Goal: Transaction & Acquisition: Purchase product/service

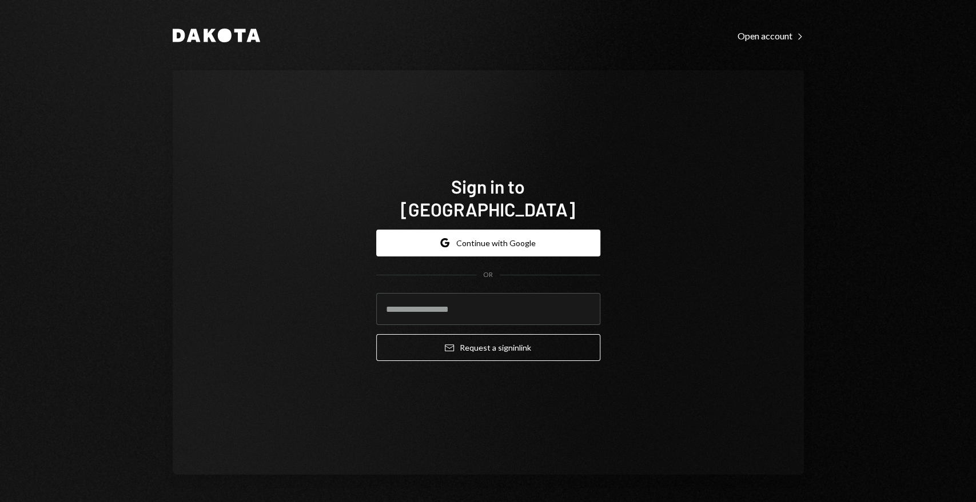
click at [750, 306] on div "Sign in to Dakota Google Continue with Google OR Email Request a sign in link" at bounding box center [488, 272] width 631 height 405
click at [516, 230] on button "Google Continue with Google" at bounding box center [488, 243] width 224 height 27
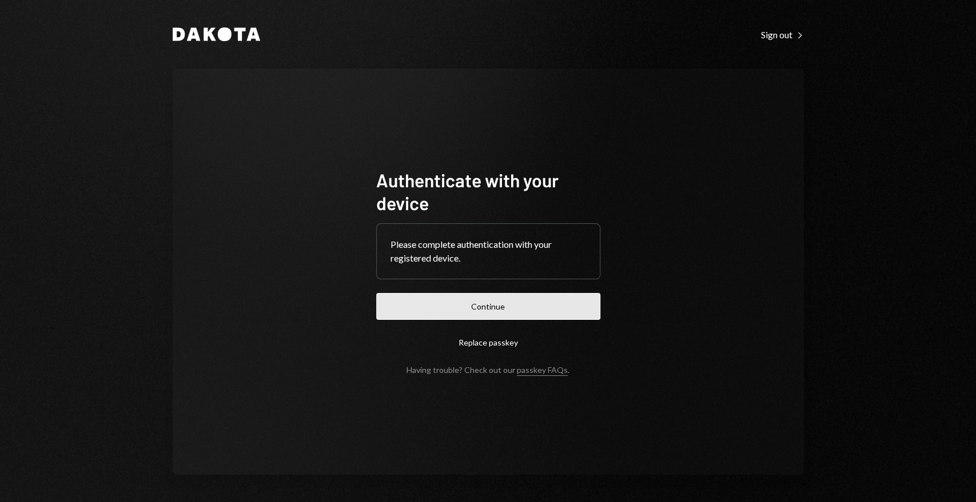
click at [556, 310] on button "Continue" at bounding box center [488, 306] width 224 height 27
click at [504, 307] on button "Continue" at bounding box center [488, 306] width 224 height 27
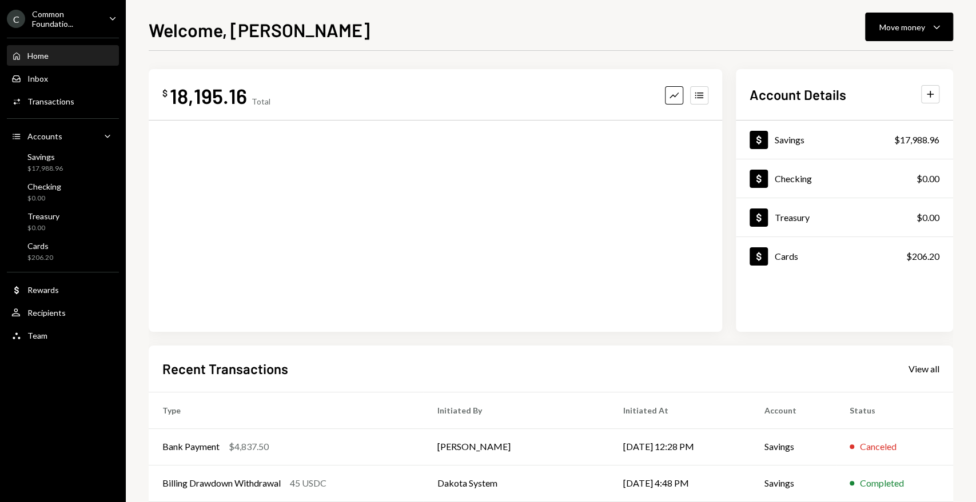
click at [107, 19] on icon "Caret Down" at bounding box center [112, 18] width 13 height 13
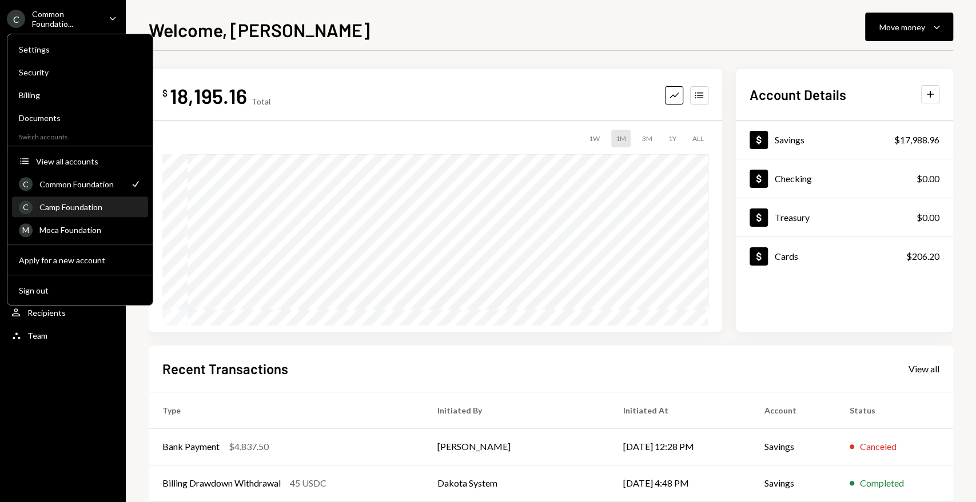
click at [82, 202] on div "Camp Foundation" at bounding box center [90, 207] width 102 height 10
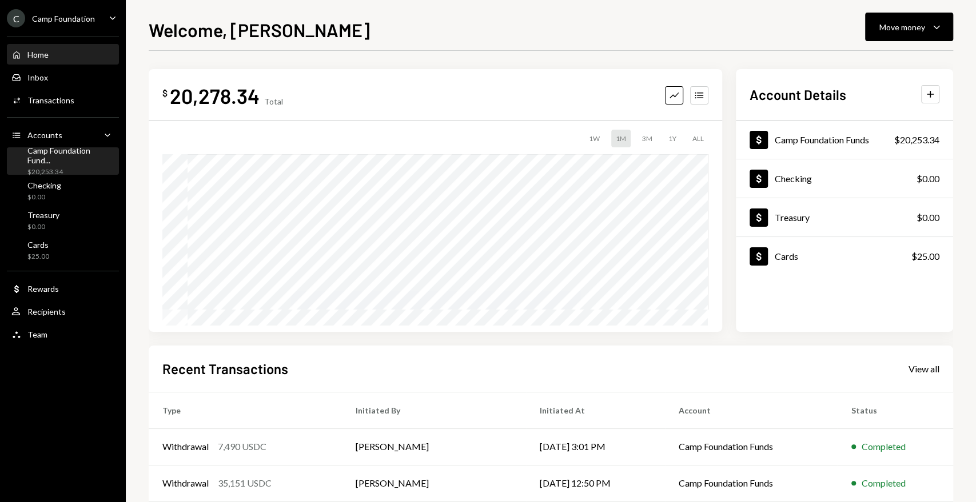
click at [87, 159] on div "Camp Foundation Fund..." at bounding box center [70, 155] width 87 height 19
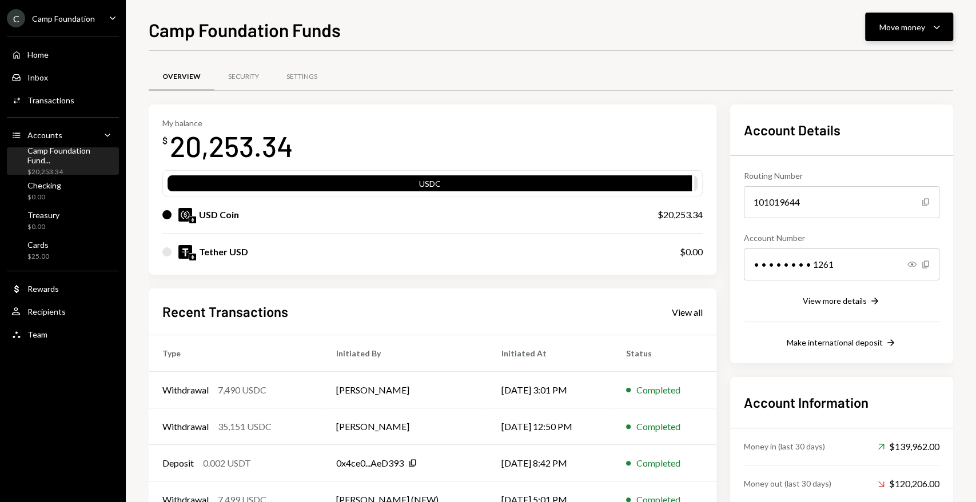
click at [899, 23] on div "Move money" at bounding box center [902, 27] width 46 height 12
click at [877, 110] on div "Deposit" at bounding box center [899, 113] width 83 height 12
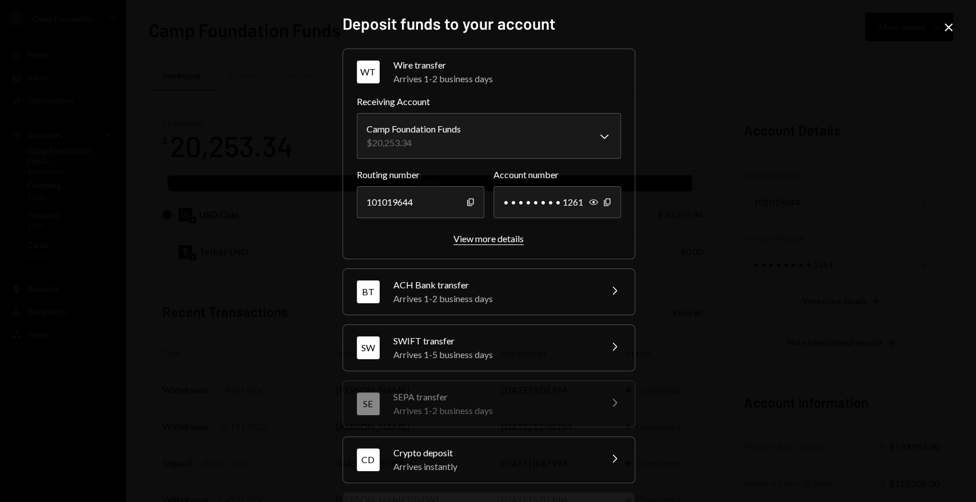
click at [470, 242] on div "View more details" at bounding box center [488, 238] width 70 height 11
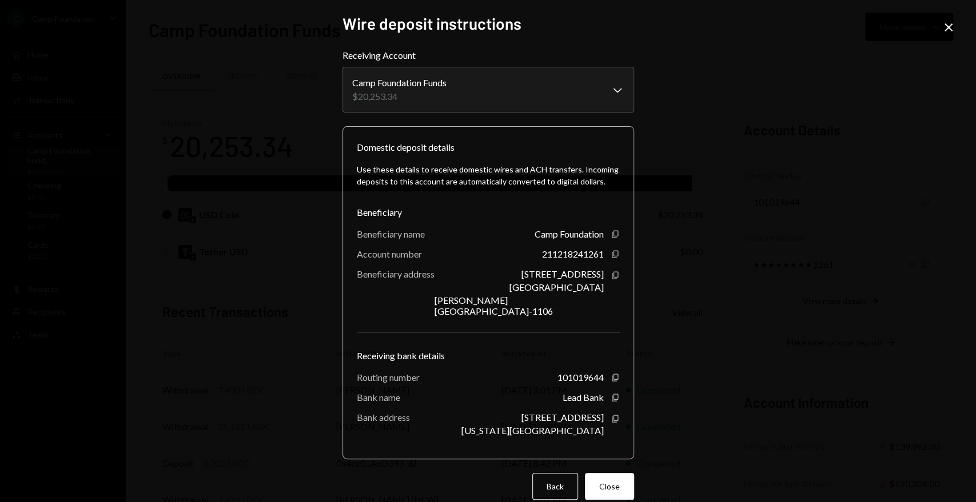
scroll to position [7, 0]
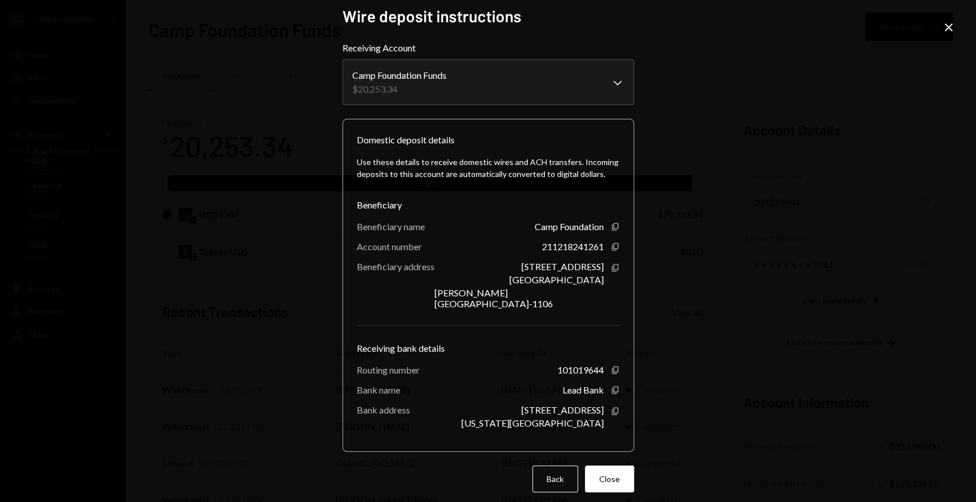
click at [952, 23] on icon "Close" at bounding box center [948, 28] width 14 height 14
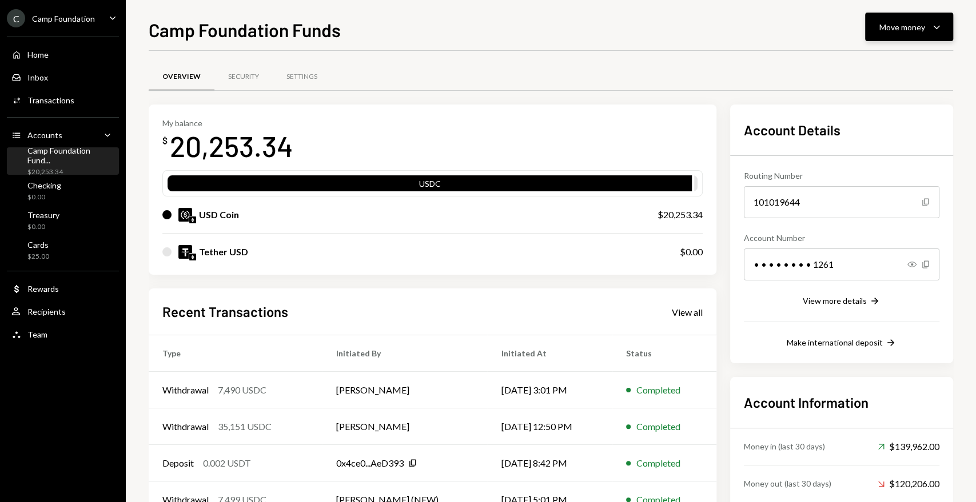
click at [917, 20] on div "Move money Caret Down" at bounding box center [908, 27] width 59 height 14
click at [878, 110] on div "Deposit" at bounding box center [899, 113] width 83 height 12
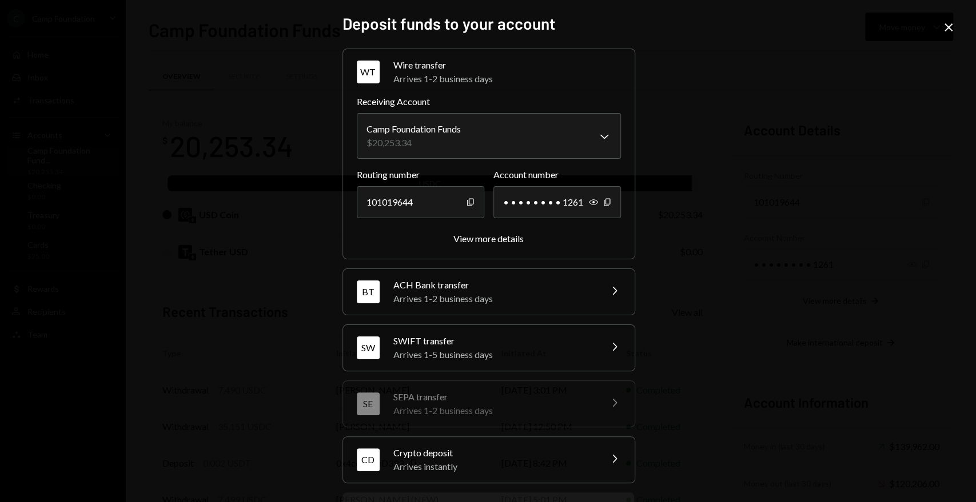
click at [514, 460] on div "Arrives instantly" at bounding box center [493, 467] width 200 height 14
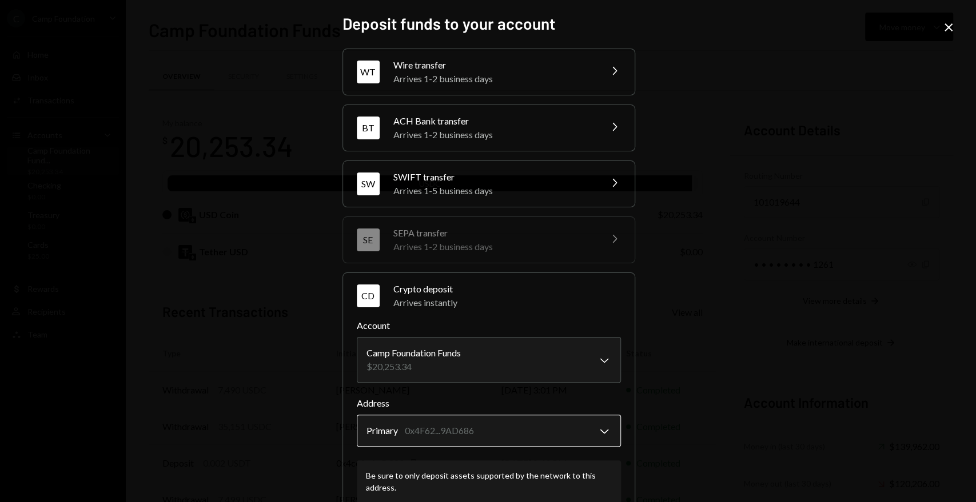
scroll to position [126, 0]
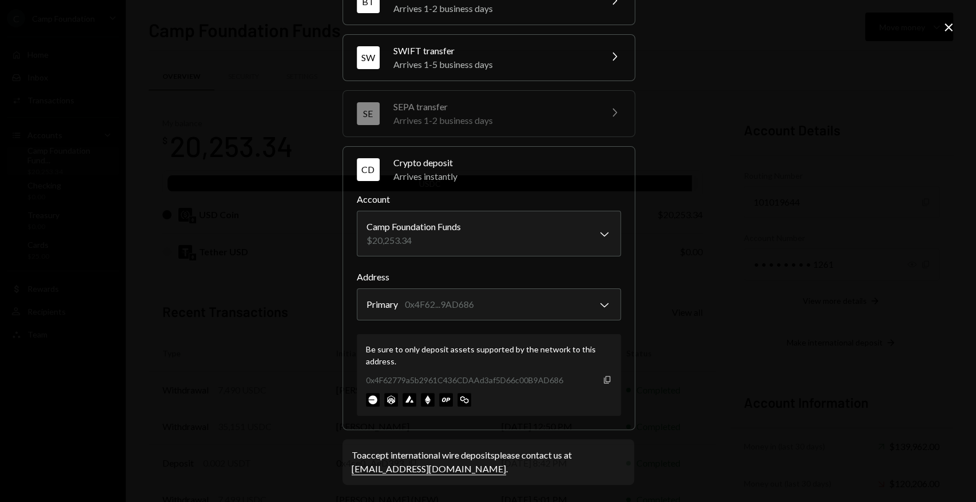
click at [606, 377] on icon "Copy" at bounding box center [606, 380] width 9 height 9
click at [945, 33] on icon "Close" at bounding box center [948, 28] width 14 height 14
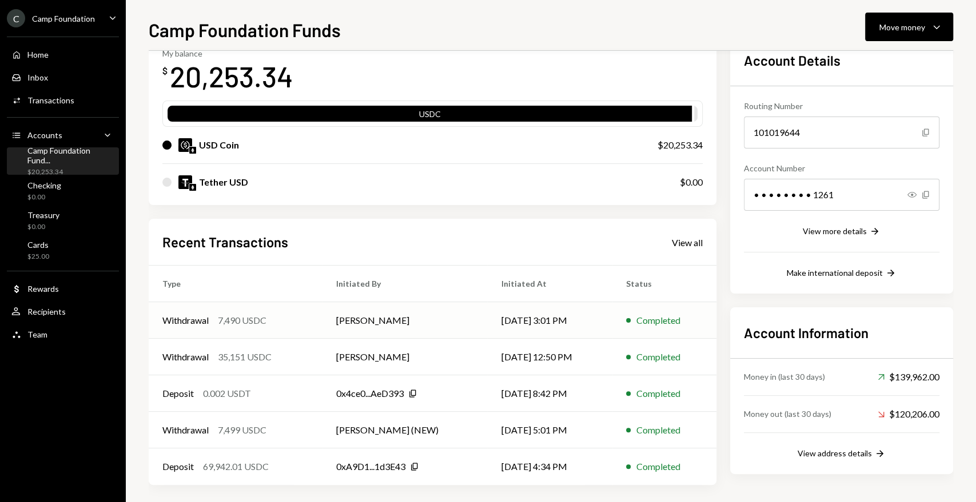
scroll to position [75, 0]
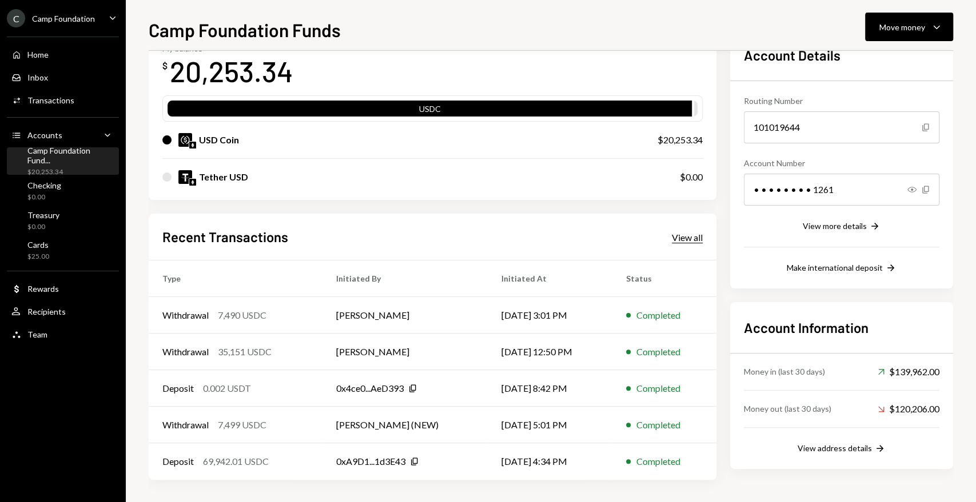
click at [697, 239] on div "View all" at bounding box center [687, 237] width 31 height 11
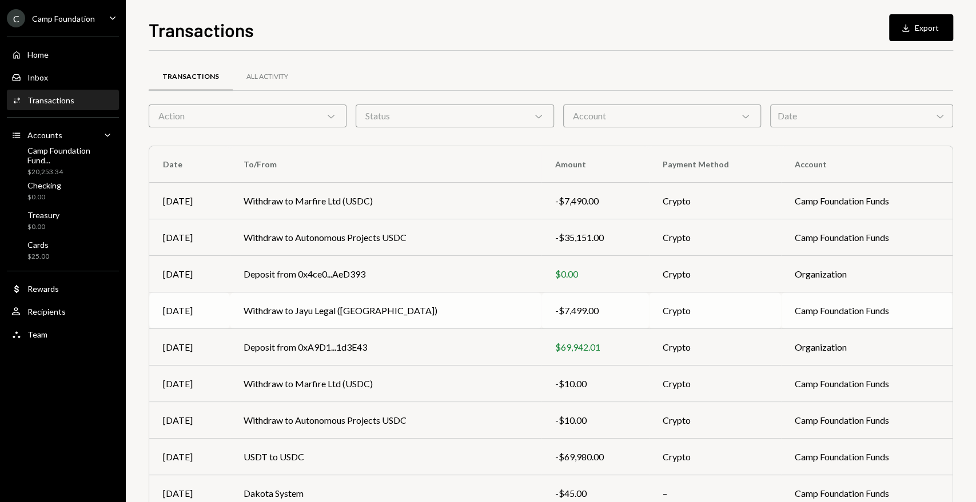
scroll to position [94, 0]
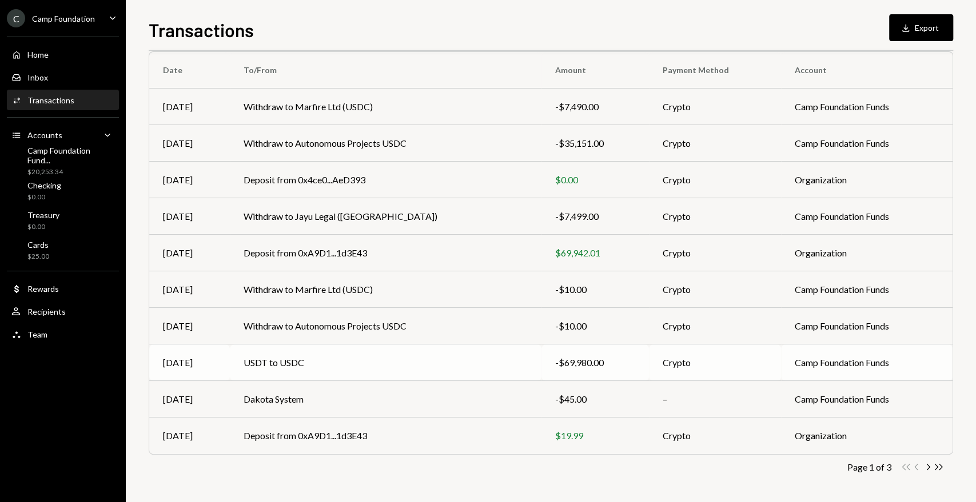
click at [285, 366] on td "USDT to USDC" at bounding box center [386, 363] width 312 height 37
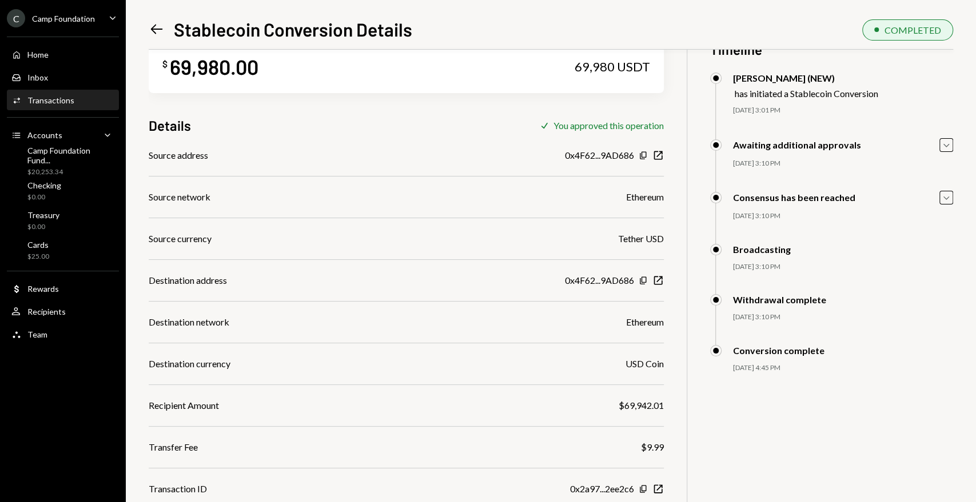
scroll to position [50, 0]
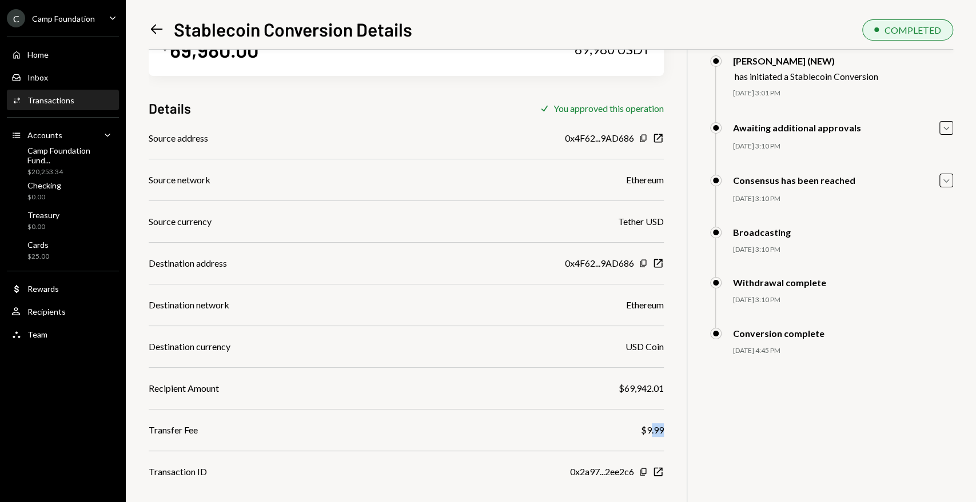
drag, startPoint x: 672, startPoint y: 429, endPoint x: 647, endPoint y: 430, distance: 25.2
click at [647, 430] on div "$ 69,980.00 69,980 USDT Details Check You approved this operation Source addres…" at bounding box center [551, 251] width 804 height 502
click at [592, 434] on div "Transfer Fee $9.99" at bounding box center [406, 431] width 515 height 14
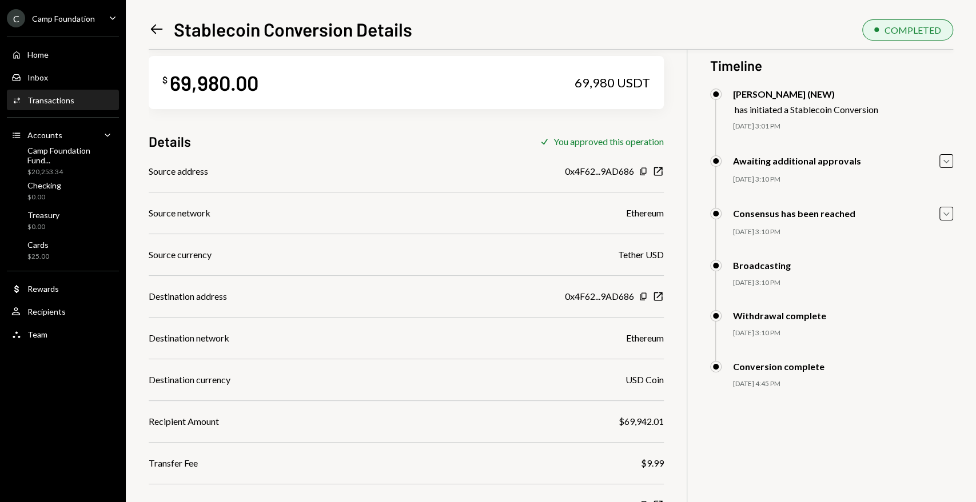
scroll to position [0, 0]
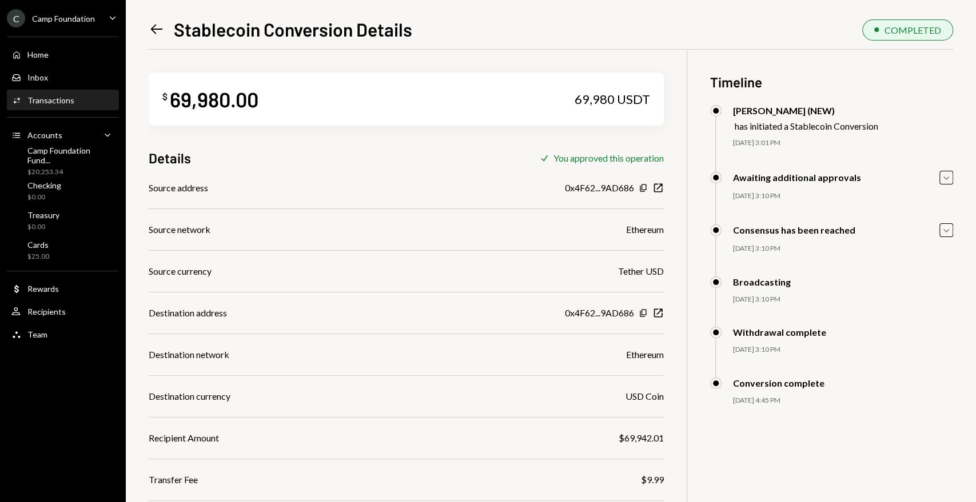
click at [99, 17] on div "C Camp Foundation Caret Down" at bounding box center [63, 18] width 126 height 18
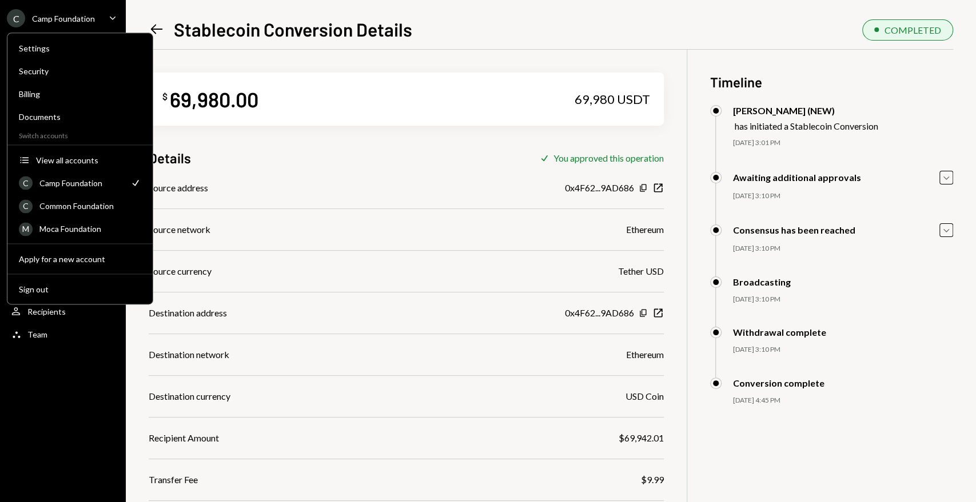
click at [81, 18] on div "Camp Foundation" at bounding box center [63, 19] width 63 height 10
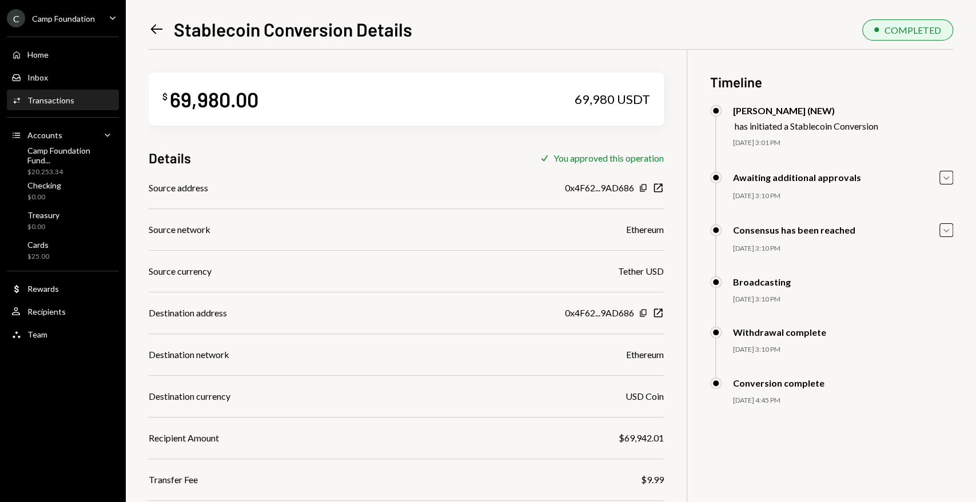
click at [81, 18] on div "Camp Foundation" at bounding box center [63, 19] width 63 height 10
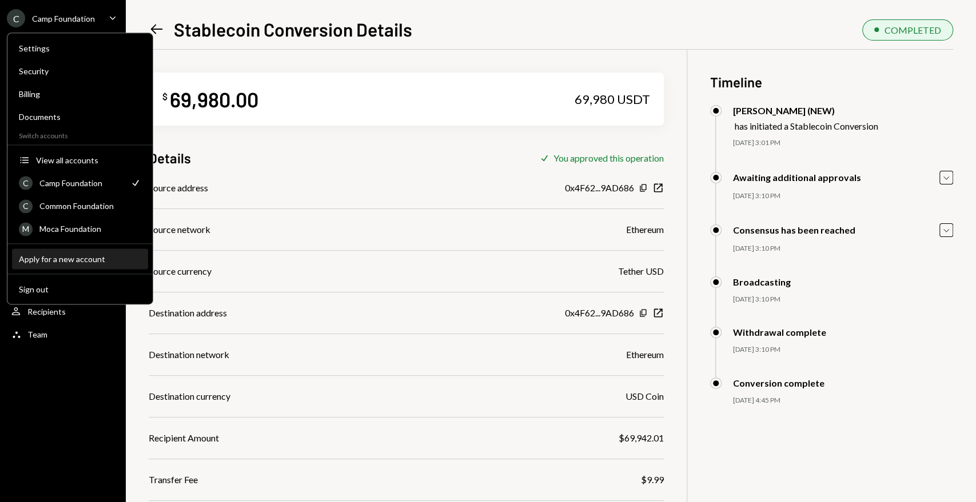
click at [79, 252] on button "Apply for a new account" at bounding box center [80, 259] width 136 height 21
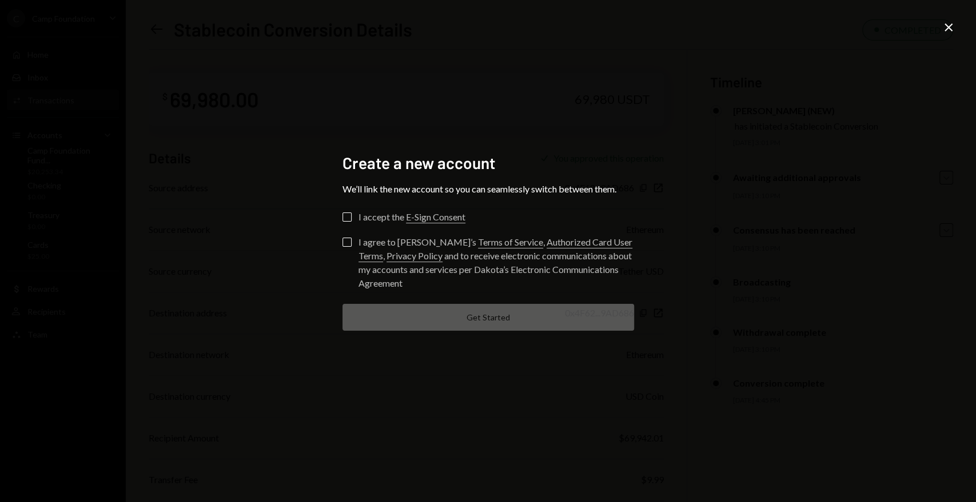
click at [952, 28] on icon "Close" at bounding box center [948, 28] width 14 height 14
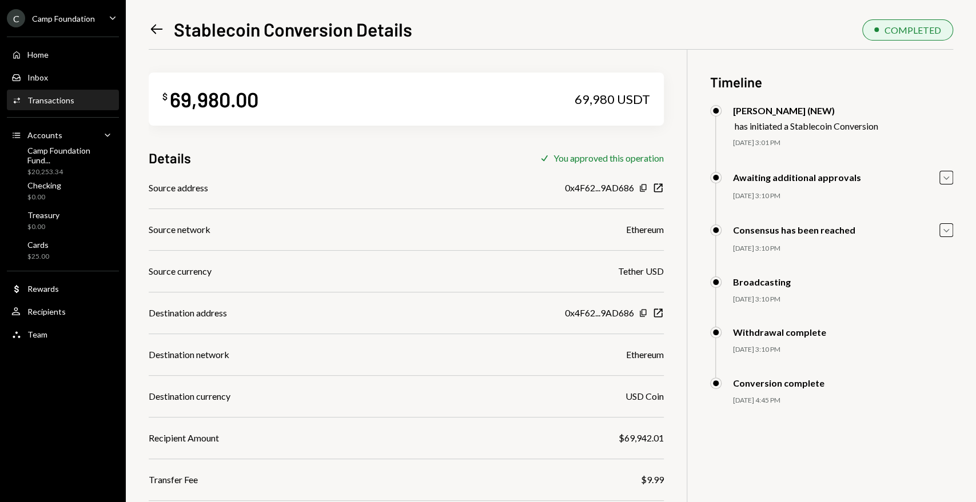
click at [74, 22] on div "Camp Foundation" at bounding box center [63, 19] width 63 height 10
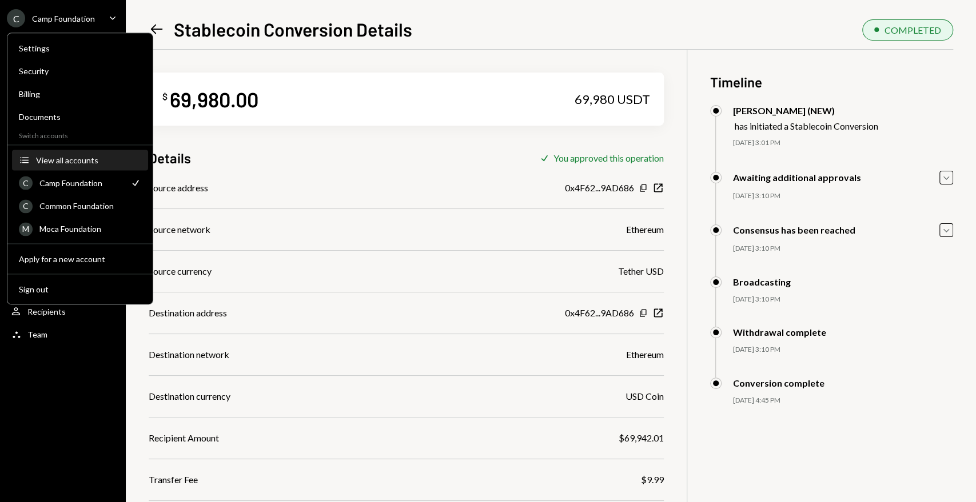
click at [70, 163] on div "View all accounts" at bounding box center [88, 160] width 105 height 10
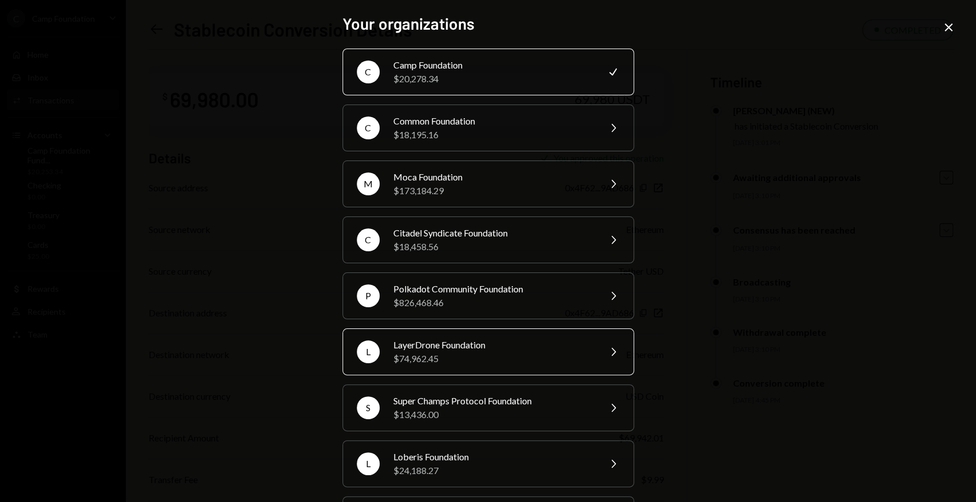
click at [445, 345] on div "LayerDrone Foundation" at bounding box center [492, 345] width 199 height 14
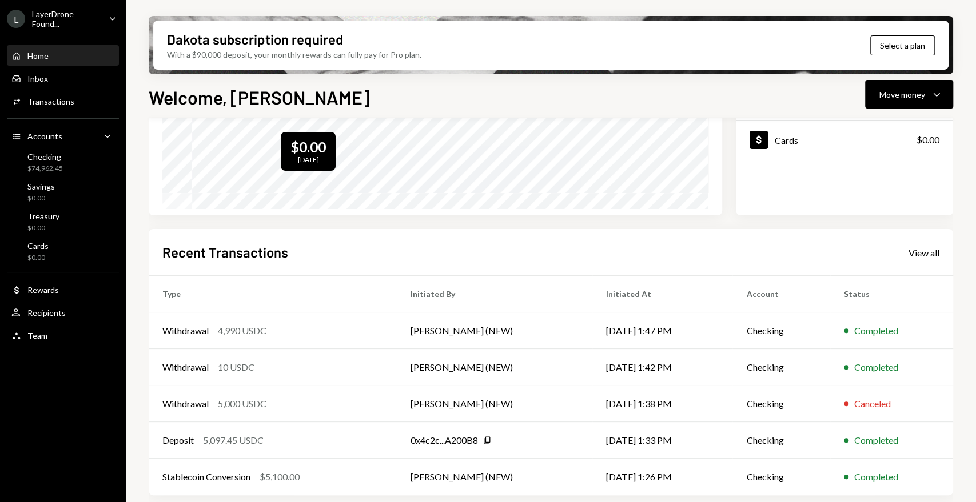
scroll to position [186, 0]
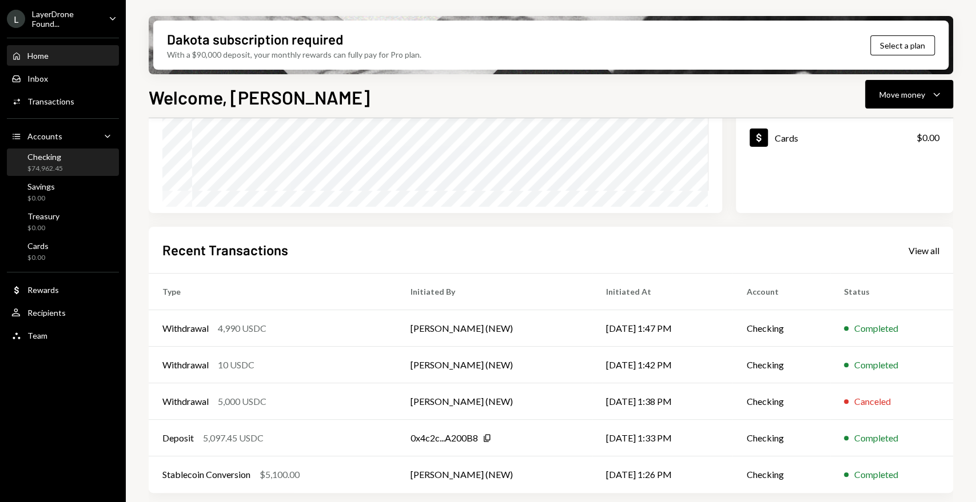
click at [54, 164] on div "$74,962.45" at bounding box center [44, 169] width 35 height 10
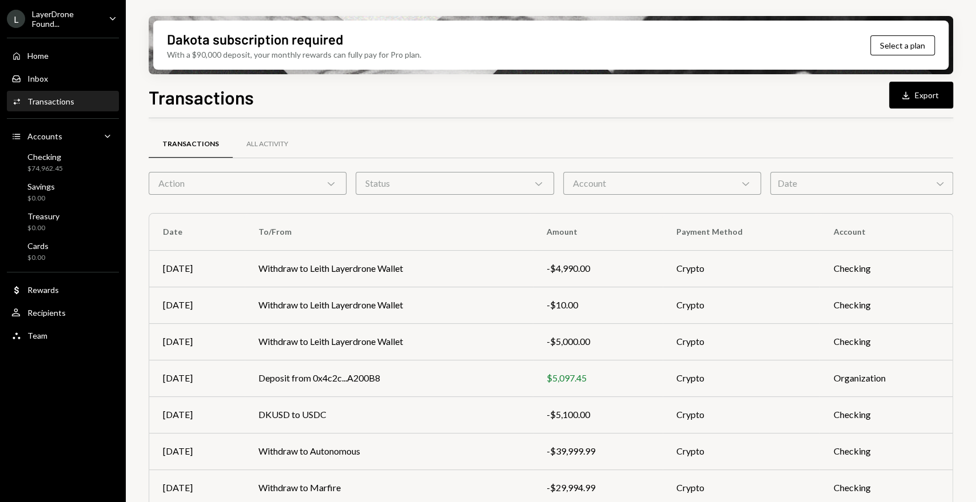
scroll to position [149, 0]
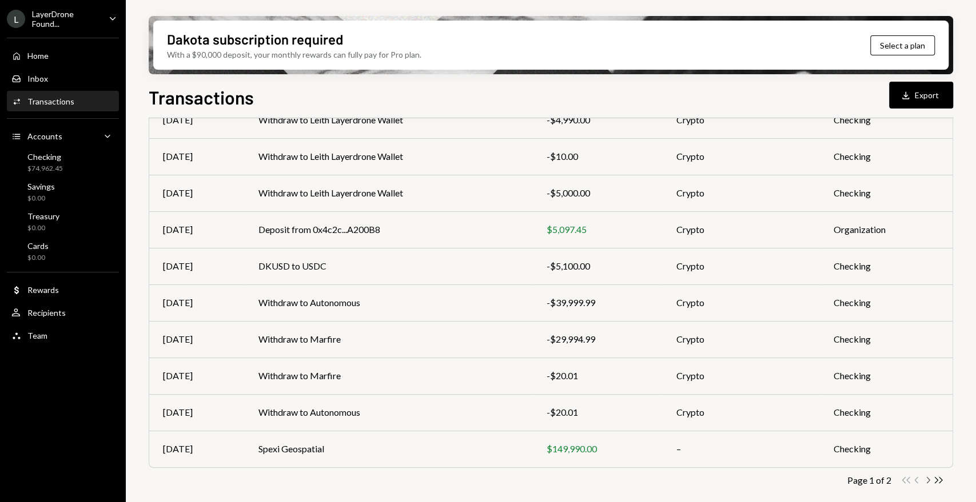
click at [925, 478] on icon "Chevron Right" at bounding box center [927, 480] width 11 height 11
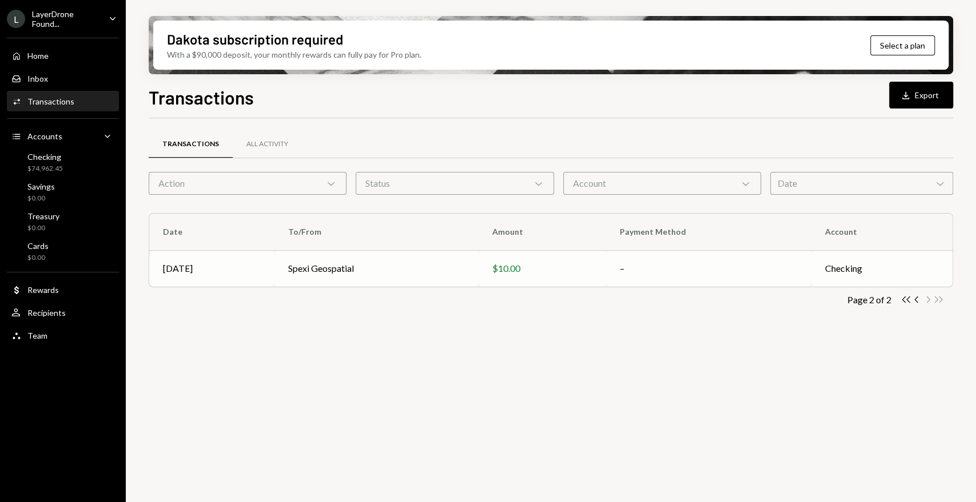
click at [311, 269] on td "Spexi Geospatial" at bounding box center [376, 268] width 204 height 37
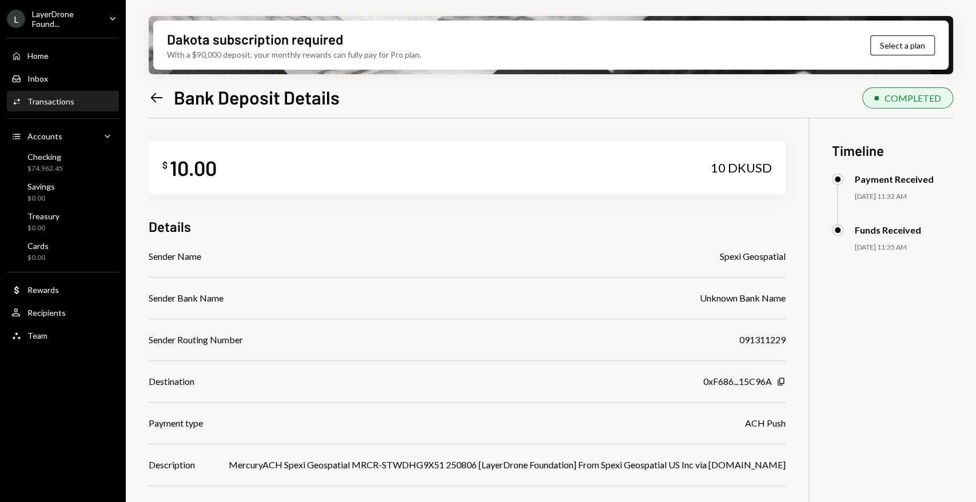
click at [150, 99] on icon "Left Arrow" at bounding box center [157, 98] width 16 height 16
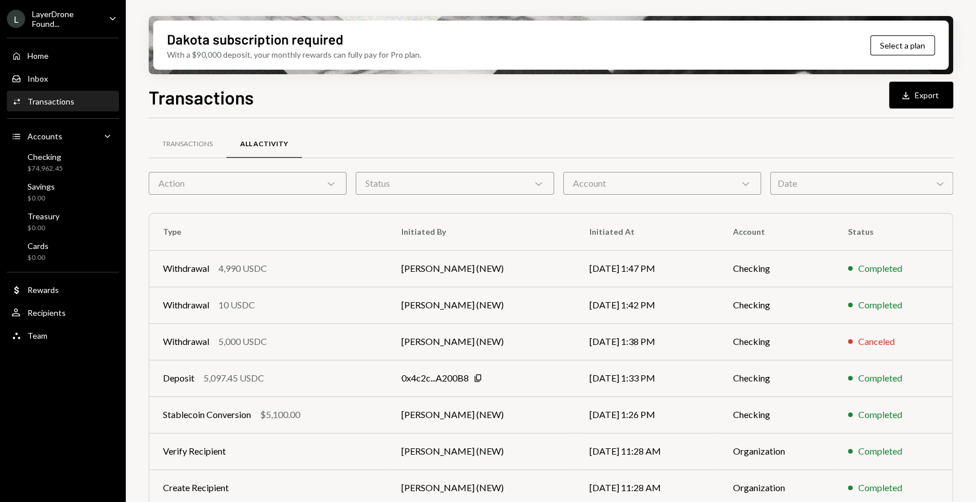
scroll to position [149, 0]
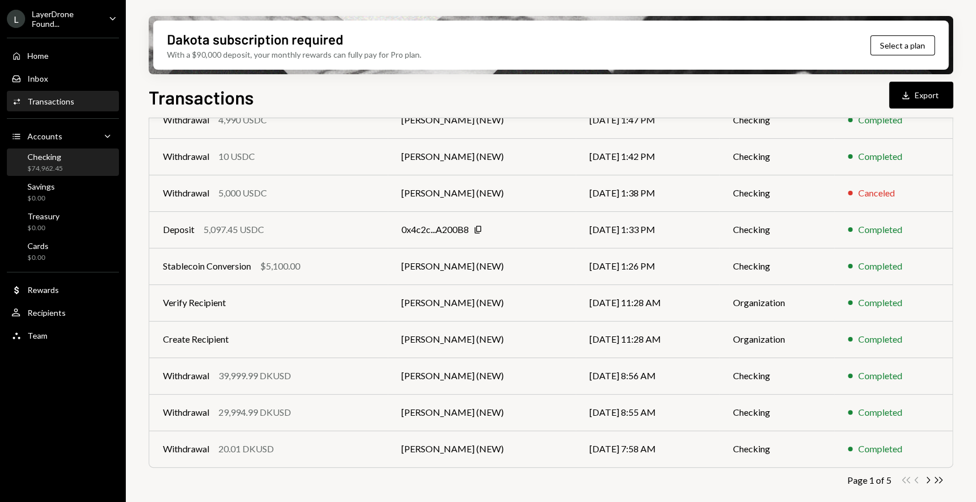
click at [68, 163] on div "Checking $74,962.45" at bounding box center [62, 163] width 103 height 22
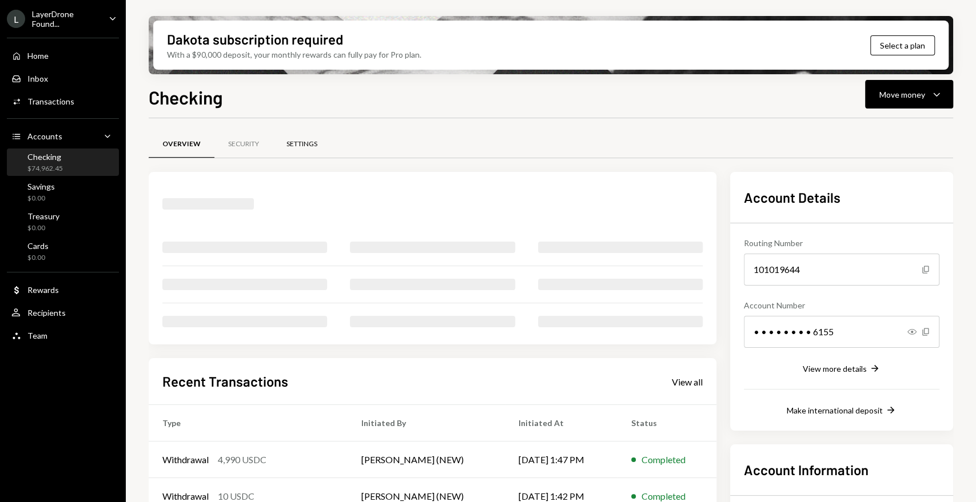
click at [307, 145] on div "Settings" at bounding box center [301, 144] width 31 height 10
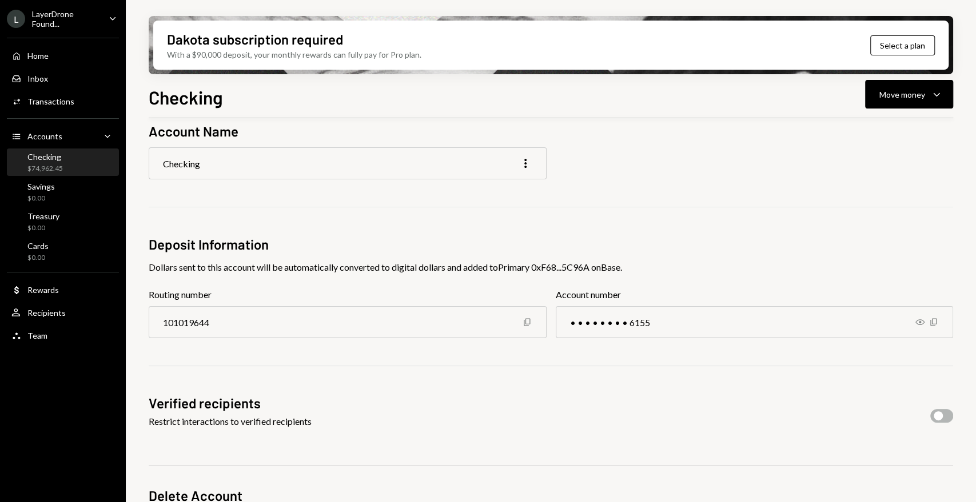
scroll to position [107, 0]
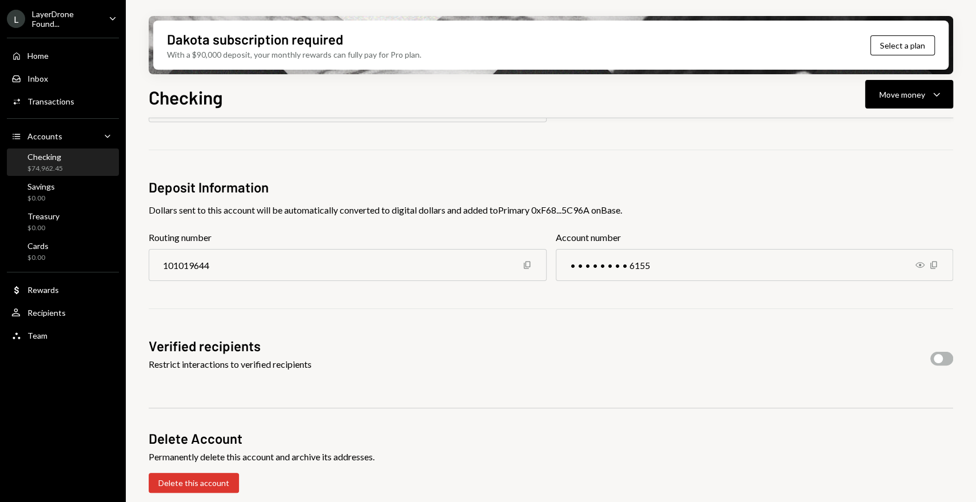
click at [69, 20] on div "LayerDrone Found..." at bounding box center [65, 18] width 67 height 19
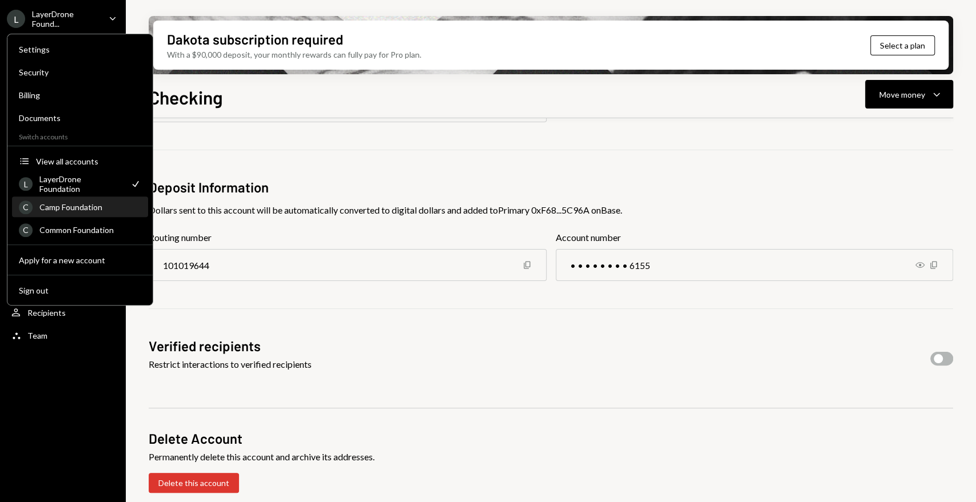
click at [93, 207] on div "Camp Foundation" at bounding box center [90, 207] width 102 height 10
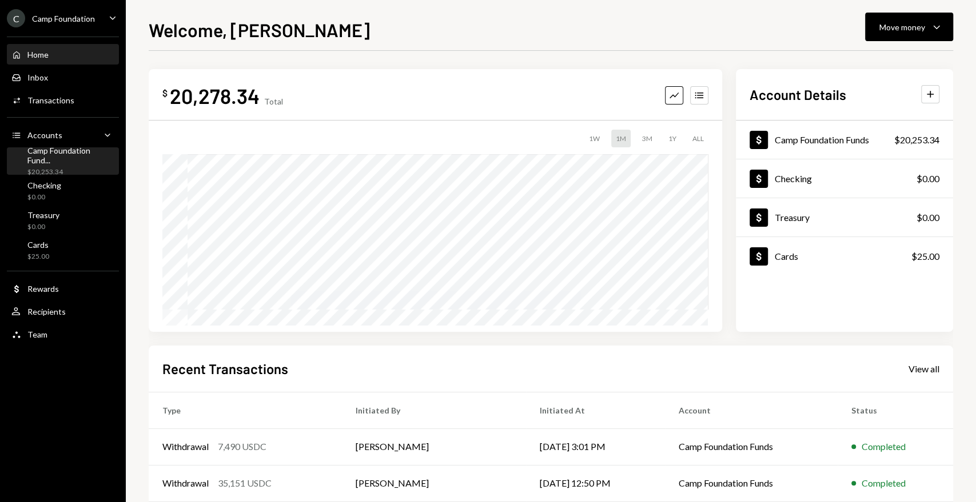
click at [62, 153] on div "Camp Foundation Fund..." at bounding box center [70, 155] width 87 height 19
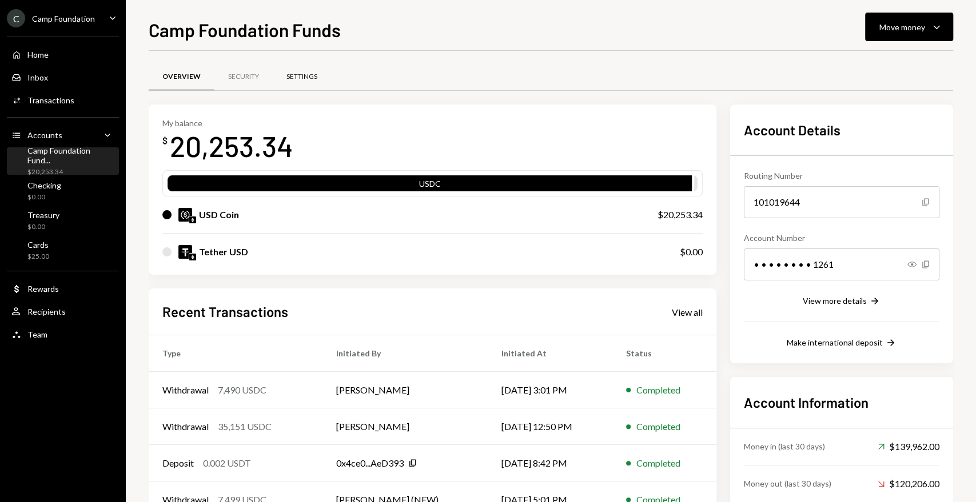
click at [307, 73] on div "Settings" at bounding box center [301, 77] width 31 height 10
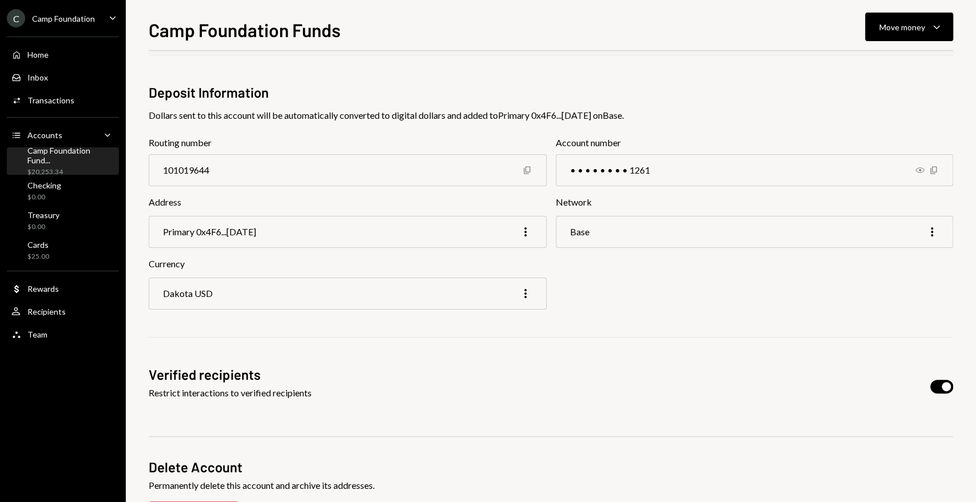
scroll to position [113, 0]
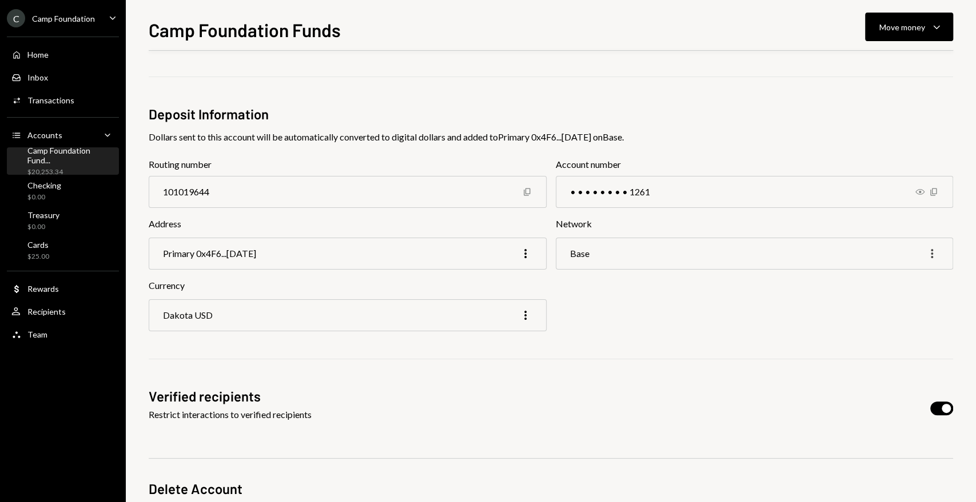
click at [927, 254] on icon "More" at bounding box center [932, 254] width 14 height 14
click at [741, 306] on div "Currency Dakota USD More" at bounding box center [551, 305] width 804 height 53
click at [528, 314] on icon "More" at bounding box center [525, 316] width 14 height 14
click at [489, 342] on div "Edit" at bounding box center [498, 340] width 57 height 20
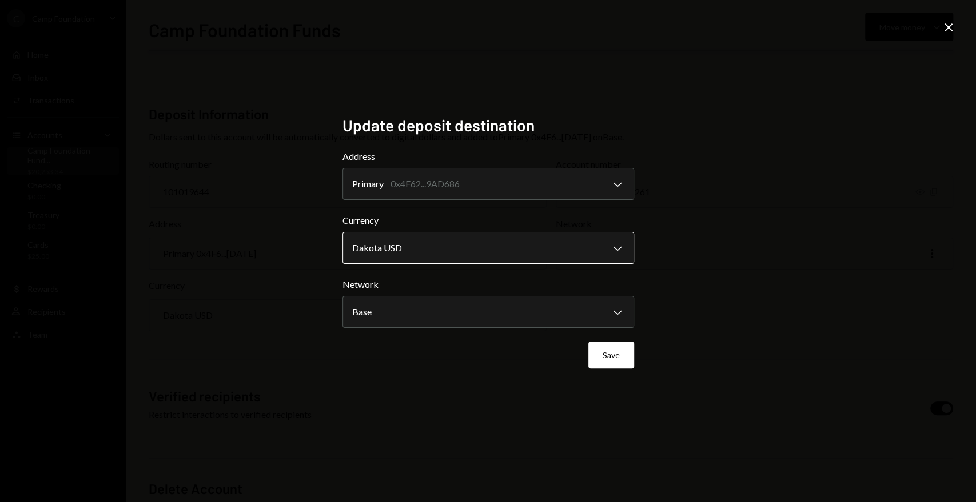
click at [454, 248] on body "**********" at bounding box center [488, 251] width 976 height 502
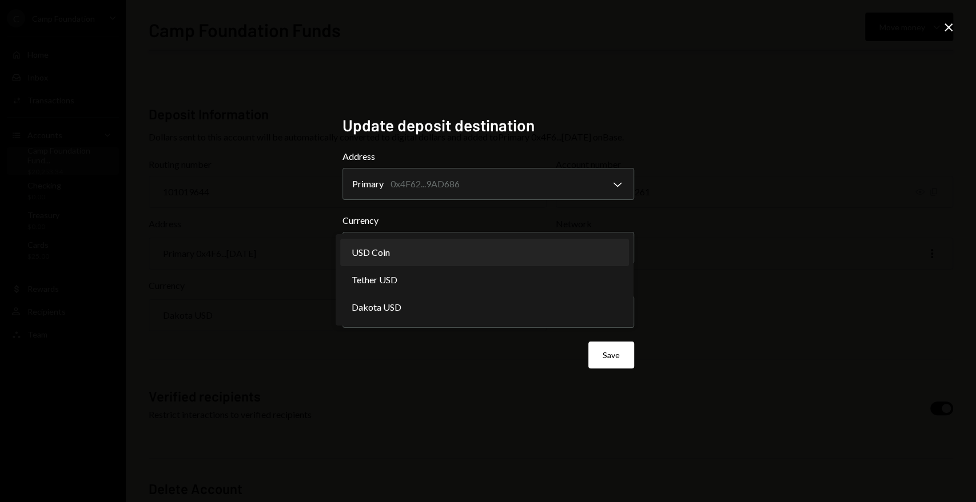
select select "****"
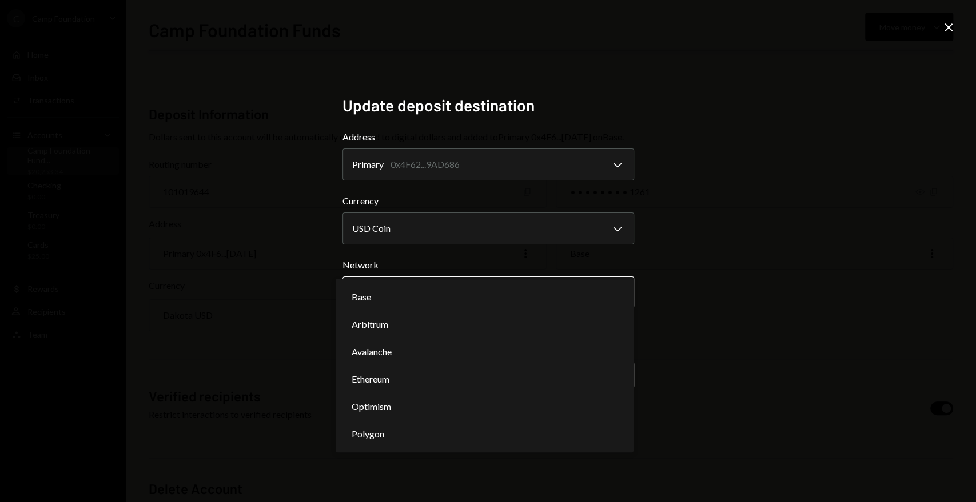
click at [421, 293] on body "**********" at bounding box center [488, 251] width 976 height 502
select select "**********"
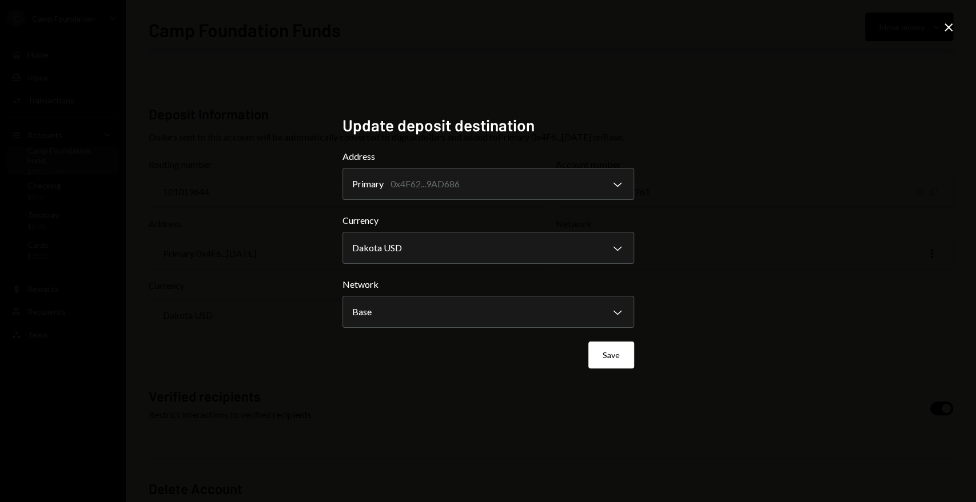
click at [923, 205] on div "**********" at bounding box center [488, 251] width 976 height 502
click at [462, 246] on body "**********" at bounding box center [488, 251] width 976 height 502
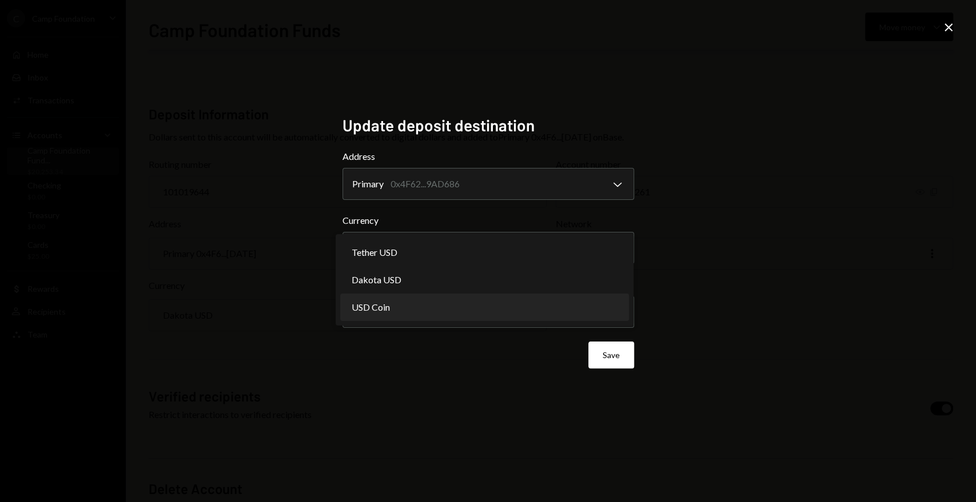
select select "****"
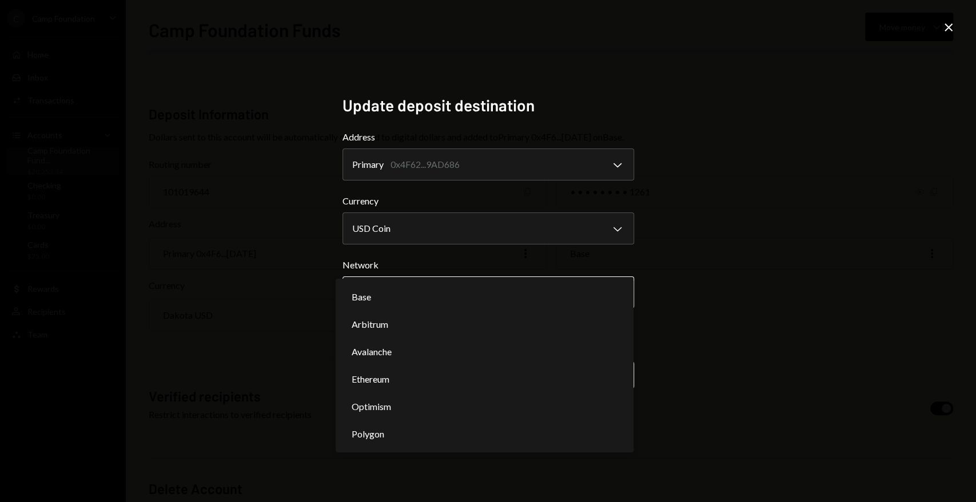
click at [430, 288] on body "**********" at bounding box center [488, 251] width 976 height 502
select select "**********"
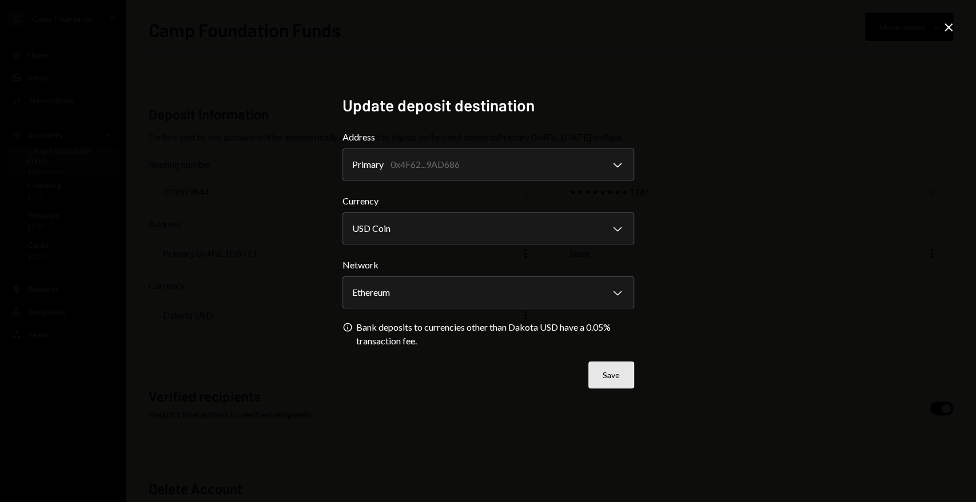
click at [617, 379] on button "Save" at bounding box center [611, 375] width 46 height 27
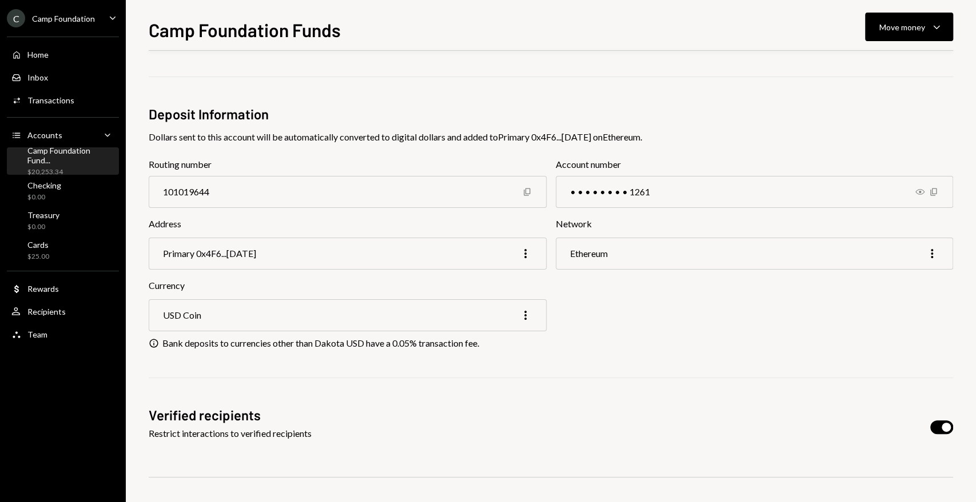
click at [71, 159] on div "Camp Foundation Fund..." at bounding box center [70, 155] width 87 height 19
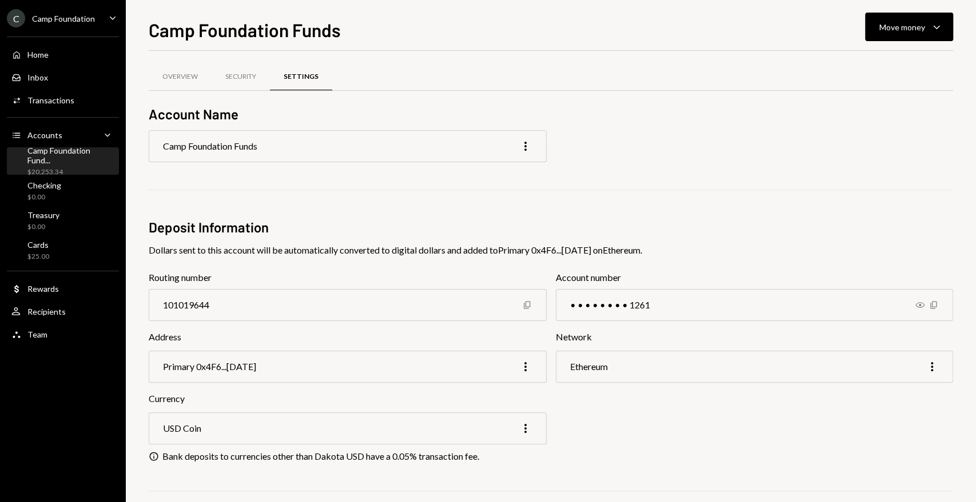
click at [963, 131] on div "Camp Foundation Funds Move money Caret Down Overview Security Settings Account …" at bounding box center [551, 251] width 850 height 502
click at [920, 31] on div "Move money" at bounding box center [902, 27] width 46 height 12
click at [883, 87] on div "Transfer" at bounding box center [899, 87] width 83 height 12
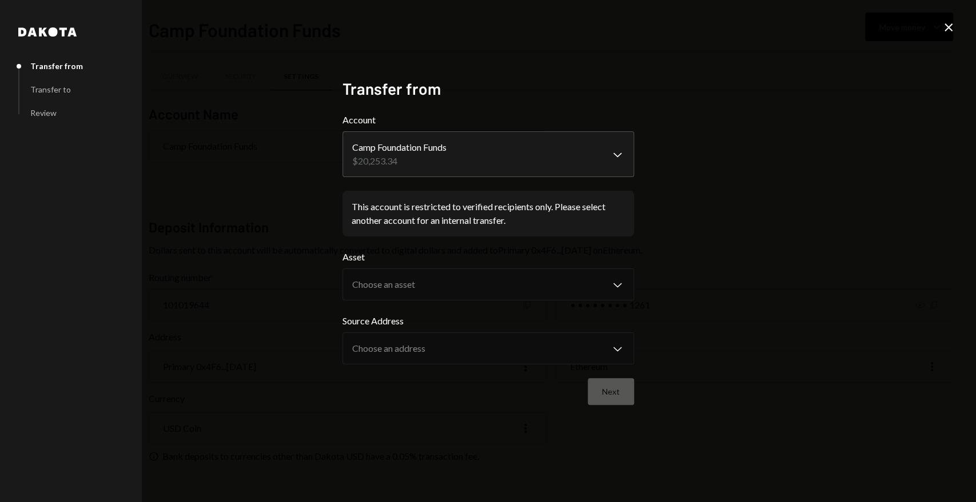
click at [952, 23] on icon "Close" at bounding box center [948, 28] width 14 height 14
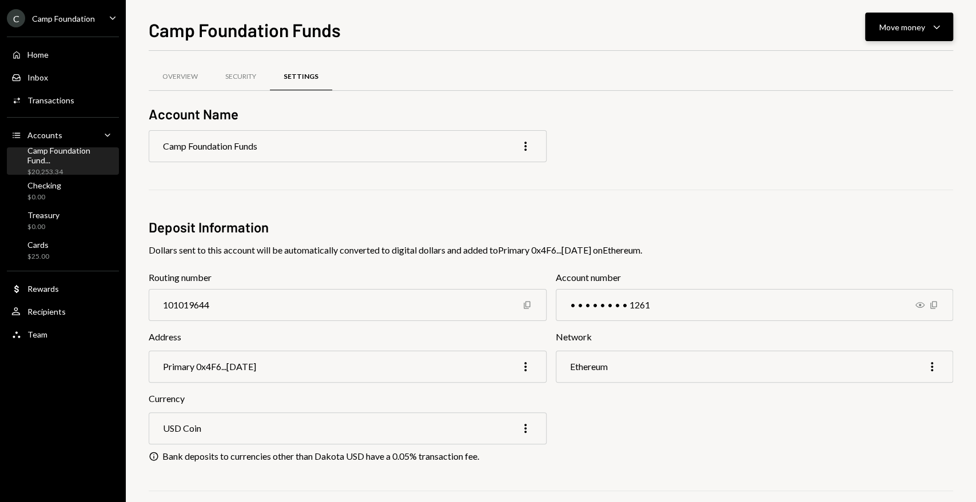
click at [904, 31] on div "Move money" at bounding box center [902, 27] width 46 height 12
click at [892, 150] on div "Swap stablecoins" at bounding box center [899, 148] width 83 height 12
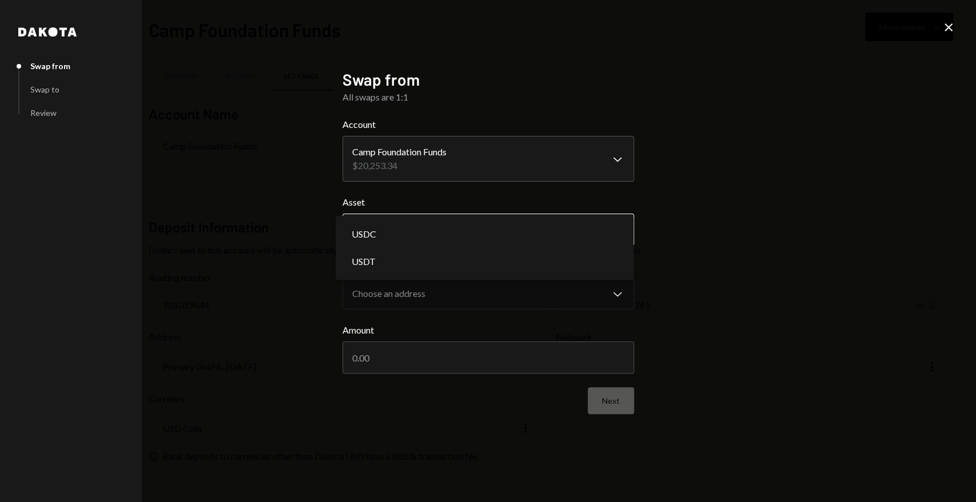
click at [508, 237] on body "C Camp Foundation Caret Down Home Home Inbox Inbox Activities Transactions Acco…" at bounding box center [488, 251] width 976 height 502
select select "****"
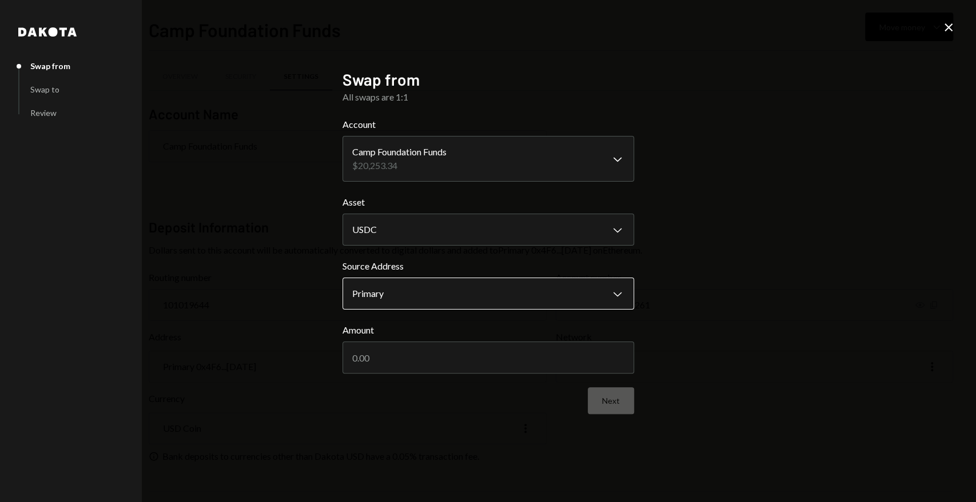
click at [476, 292] on body "C Camp Foundation Caret Down Home Home Inbox Inbox Activities Transactions Acco…" at bounding box center [488, 251] width 976 height 502
click at [449, 356] on input "Amount" at bounding box center [488, 358] width 292 height 32
click at [494, 328] on label "Amount" at bounding box center [488, 331] width 292 height 14
click at [494, 342] on input "Amount" at bounding box center [488, 358] width 292 height 32
type input "2"
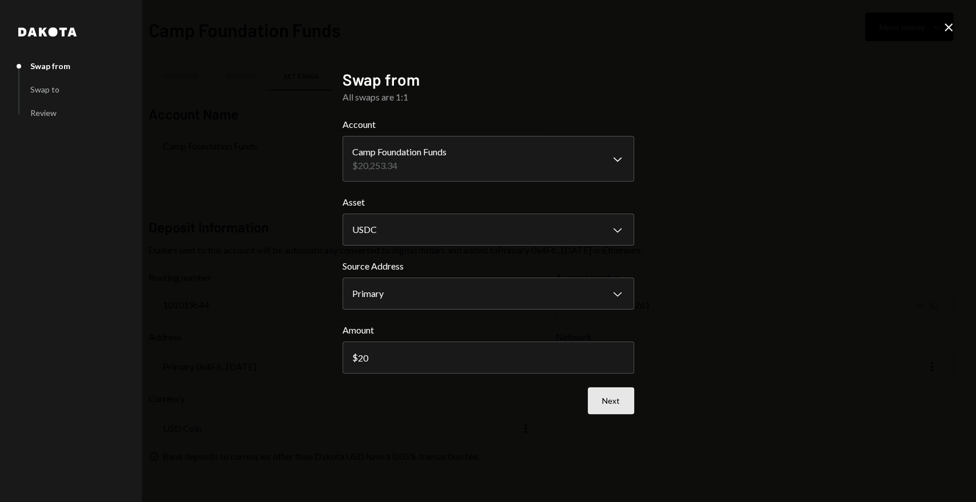
type input "20"
click at [609, 397] on button "Next" at bounding box center [611, 401] width 46 height 27
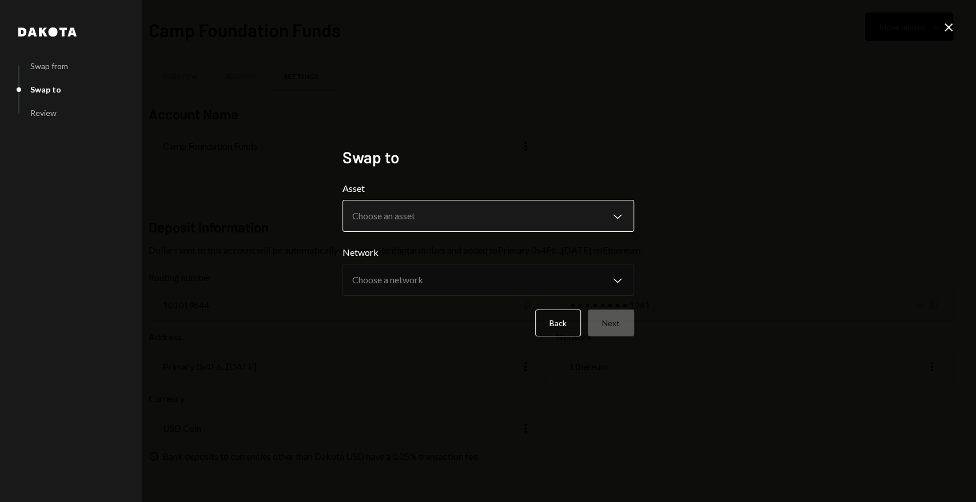
click at [469, 215] on body "C Camp Foundation Caret Down Home Home Inbox Inbox Activities Transactions Acco…" at bounding box center [488, 251] width 976 height 502
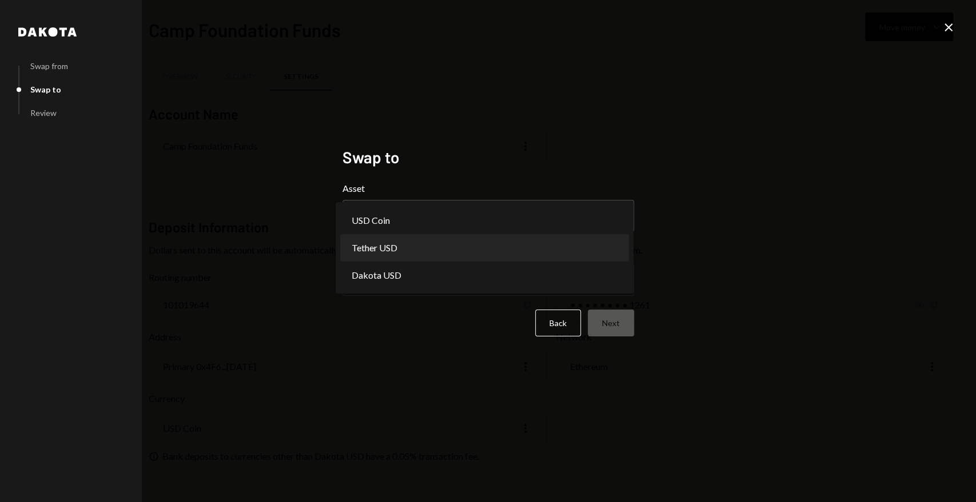
select select "****"
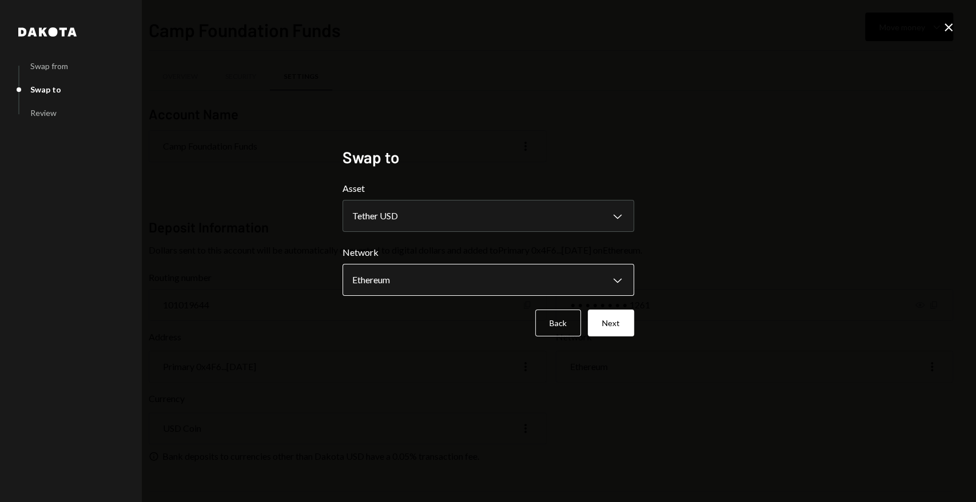
click at [420, 278] on body "C Camp Foundation Caret Down Home Home Inbox Inbox Activities Transactions Acco…" at bounding box center [488, 251] width 976 height 502
click at [446, 348] on div "**********" at bounding box center [488, 251] width 292 height 208
click at [613, 332] on button "Next" at bounding box center [611, 323] width 46 height 27
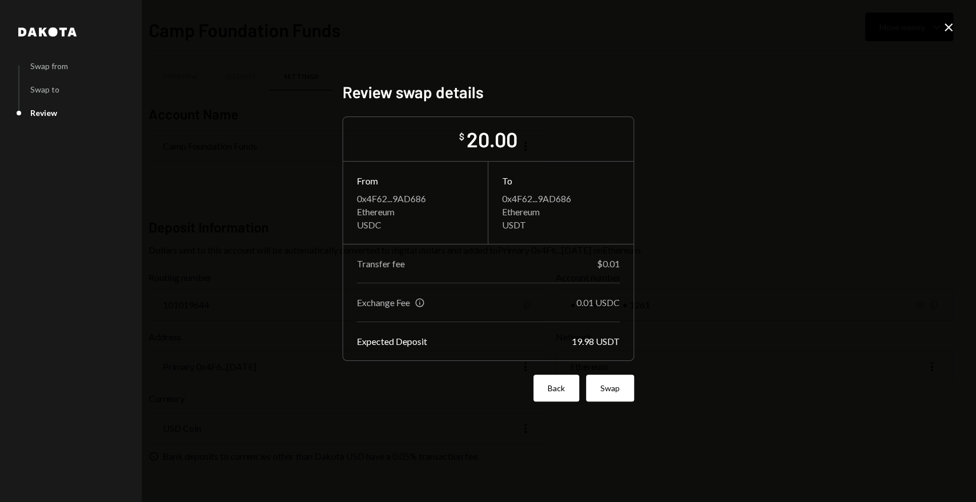
click at [550, 392] on button "Back" at bounding box center [556, 388] width 46 height 27
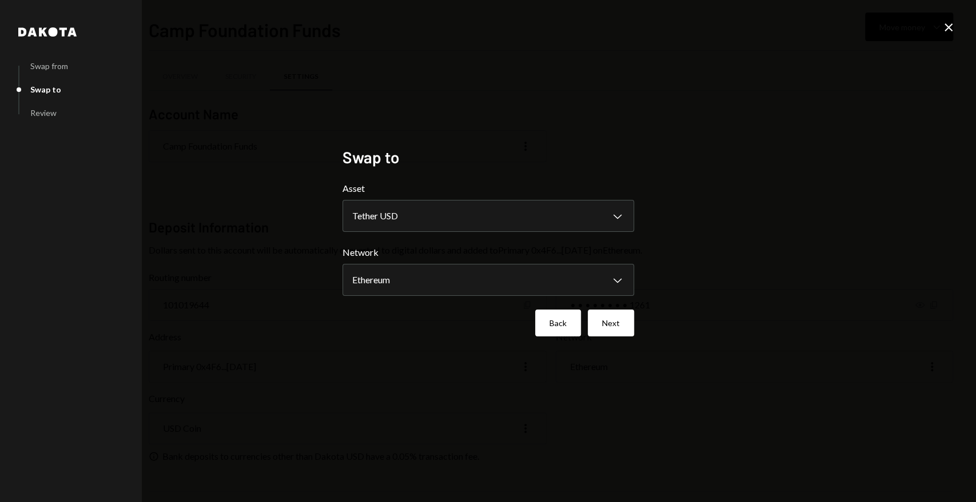
click at [559, 332] on button "Back" at bounding box center [558, 323] width 46 height 27
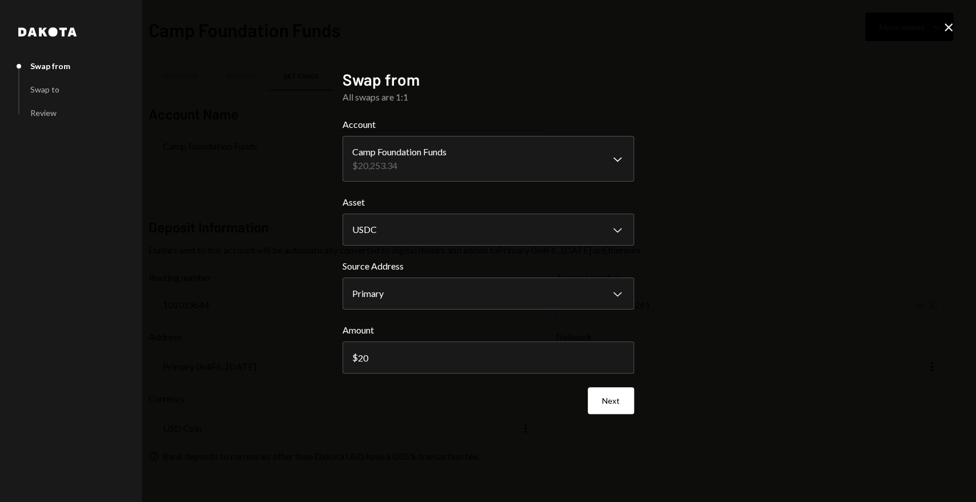
click at [942, 27] on icon "Close" at bounding box center [948, 28] width 14 height 14
